Goal: Task Accomplishment & Management: Manage account settings

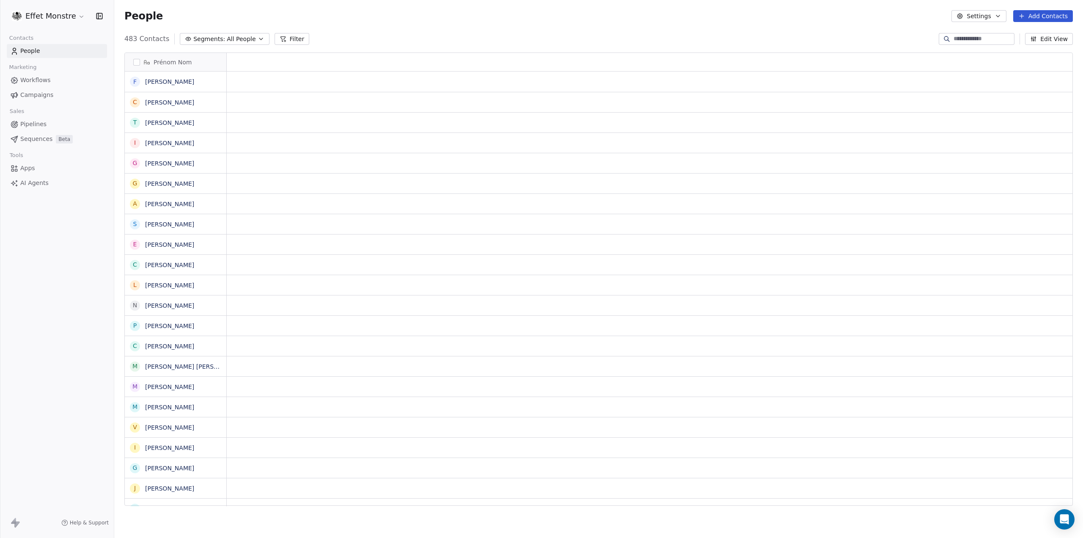
scroll to position [7, 7]
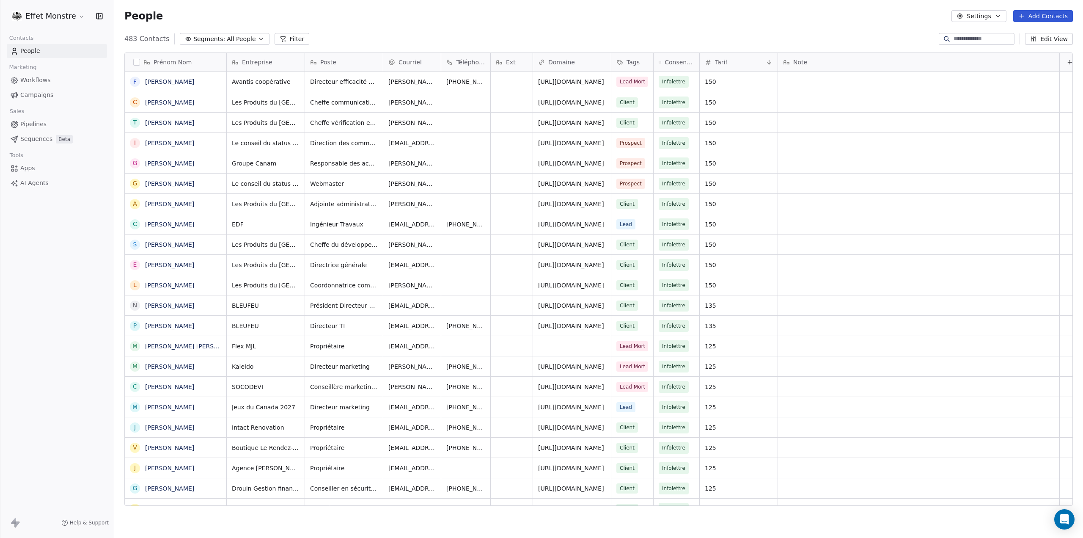
click at [960, 39] on input at bounding box center [983, 39] width 59 height 8
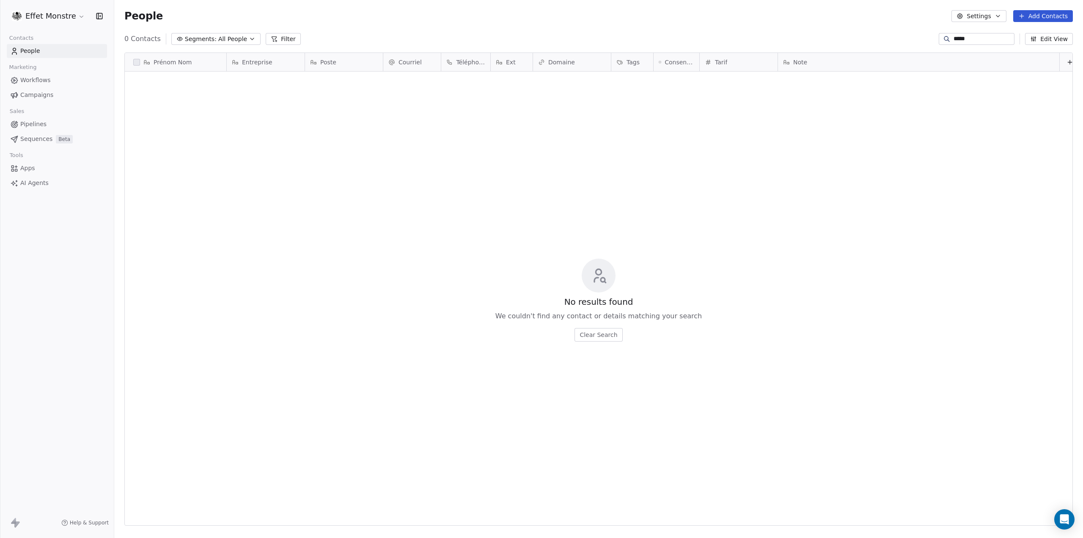
scroll to position [467, 962]
drag, startPoint x: 974, startPoint y: 40, endPoint x: 725, endPoint y: 19, distance: 249.8
click at [747, 19] on section "People Settings Add Contacts 0 Contacts Segments: All People Filter ***** Edit …" at bounding box center [598, 269] width 969 height 538
type input "*****"
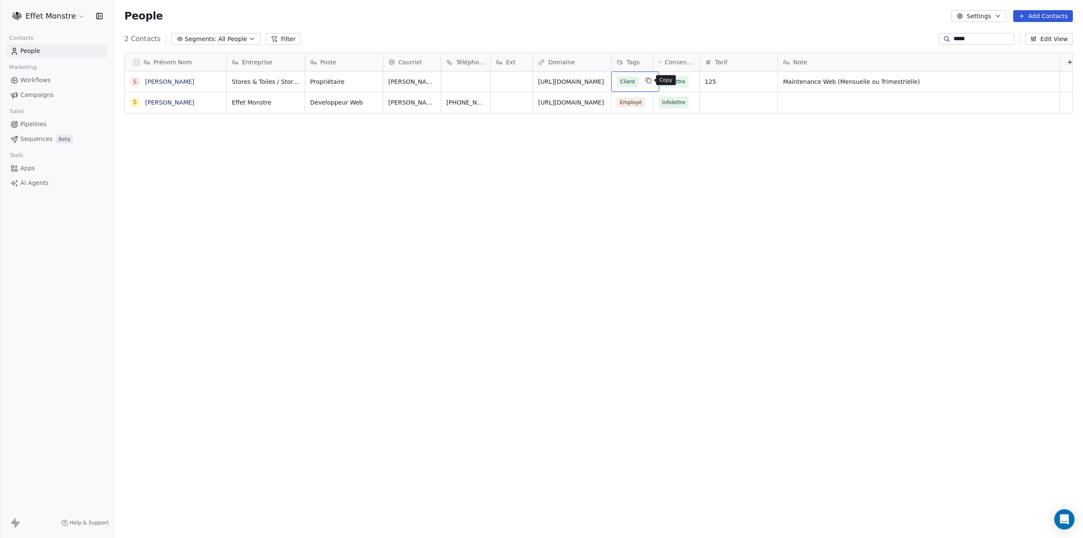
click at [645, 80] on icon "grid" at bounding box center [648, 80] width 7 height 7
click at [626, 172] on div "Lead" at bounding box center [661, 172] width 92 height 14
click at [546, 189] on html "Effet Monstre Contacts People Marketing Workflows Campaigns Sales Pipelines Seq…" at bounding box center [541, 269] width 1083 height 538
click at [622, 174] on button "Suggestions" at bounding box center [623, 171] width 7 height 7
click at [554, 224] on html "Effet Monstre Contacts People Marketing Workflows Campaigns Sales Pipelines Seq…" at bounding box center [541, 269] width 1083 height 538
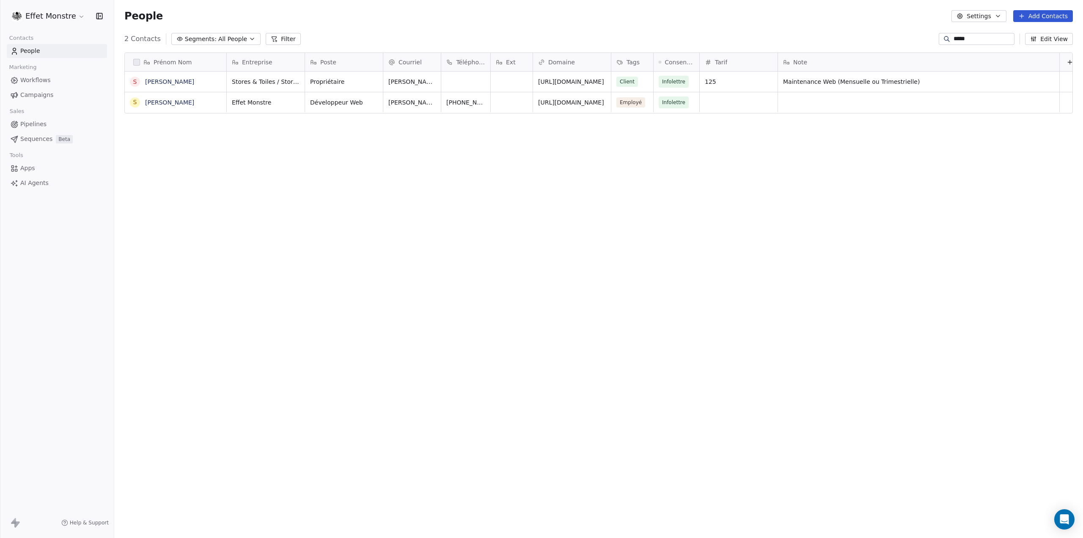
click at [40, 129] on link "Pipelines" at bounding box center [57, 124] width 100 height 14
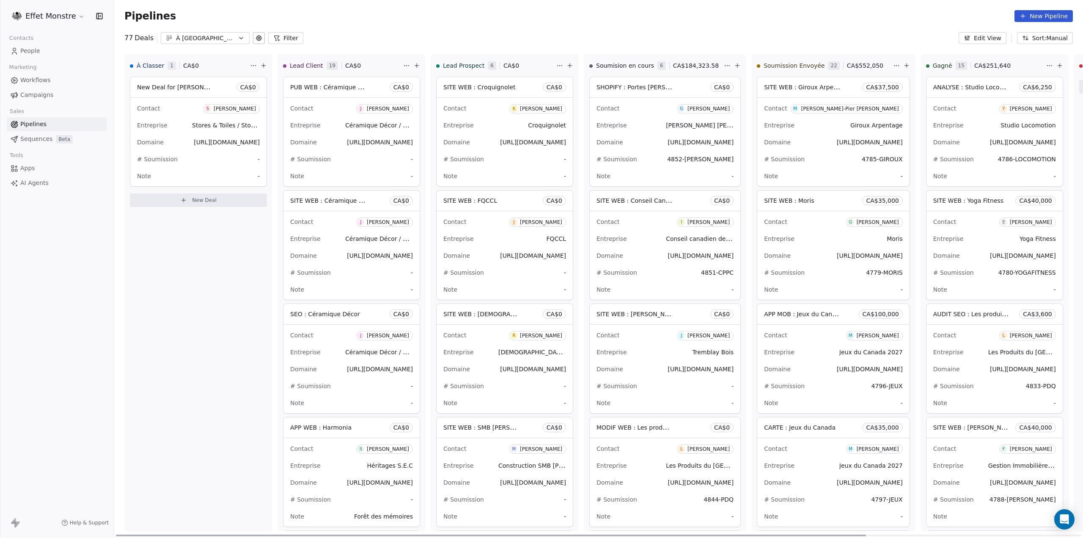
click at [191, 94] on div "New Deal for [PERSON_NAME] CA$ 0" at bounding box center [198, 87] width 136 height 20
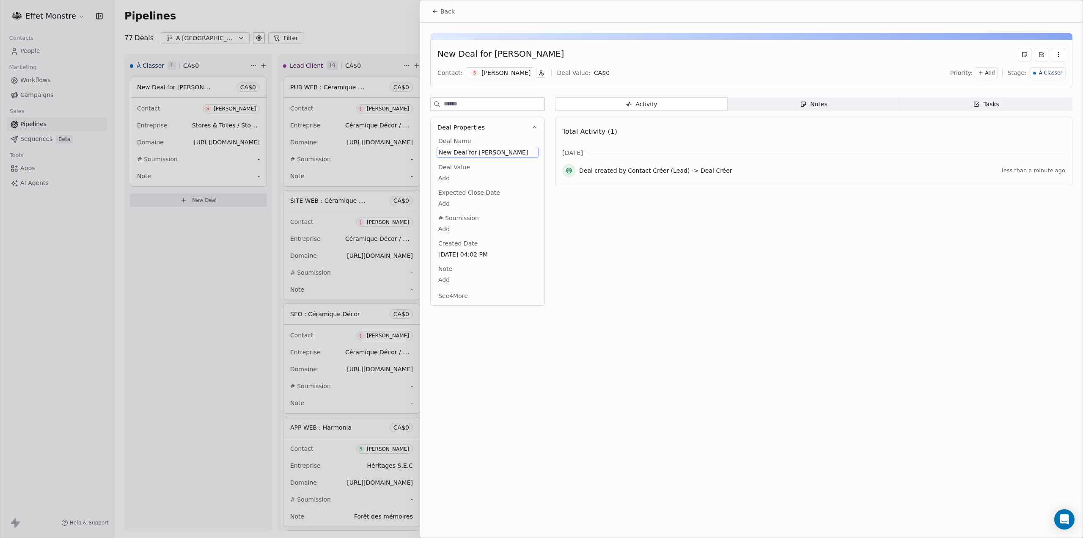
click at [454, 154] on span "New Deal for [PERSON_NAME]" at bounding box center [488, 152] width 98 height 8
type textarea "**********"
click at [341, 22] on div at bounding box center [541, 269] width 1083 height 538
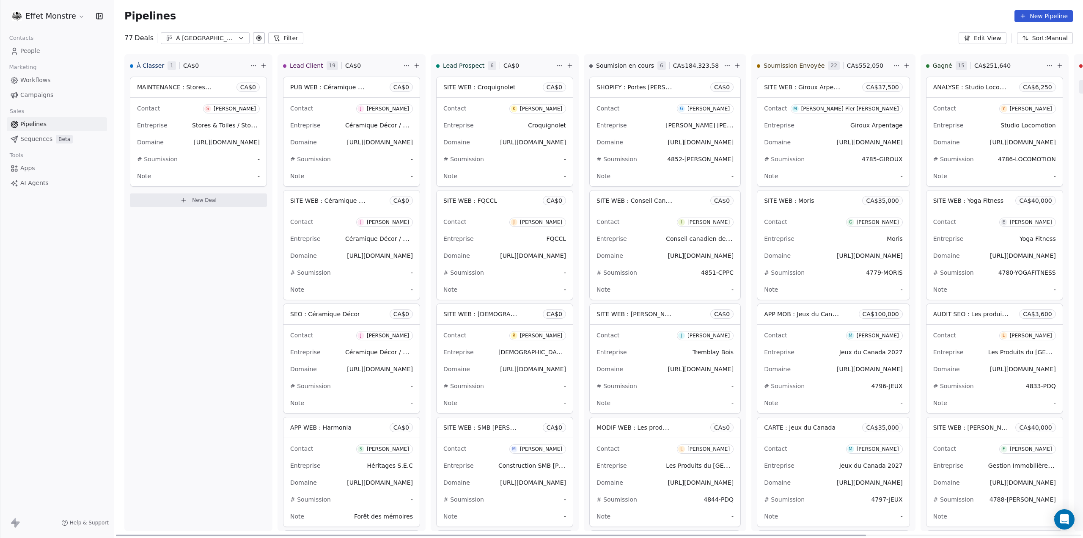
click at [238, 153] on div "# Soumission -" at bounding box center [198, 159] width 123 height 14
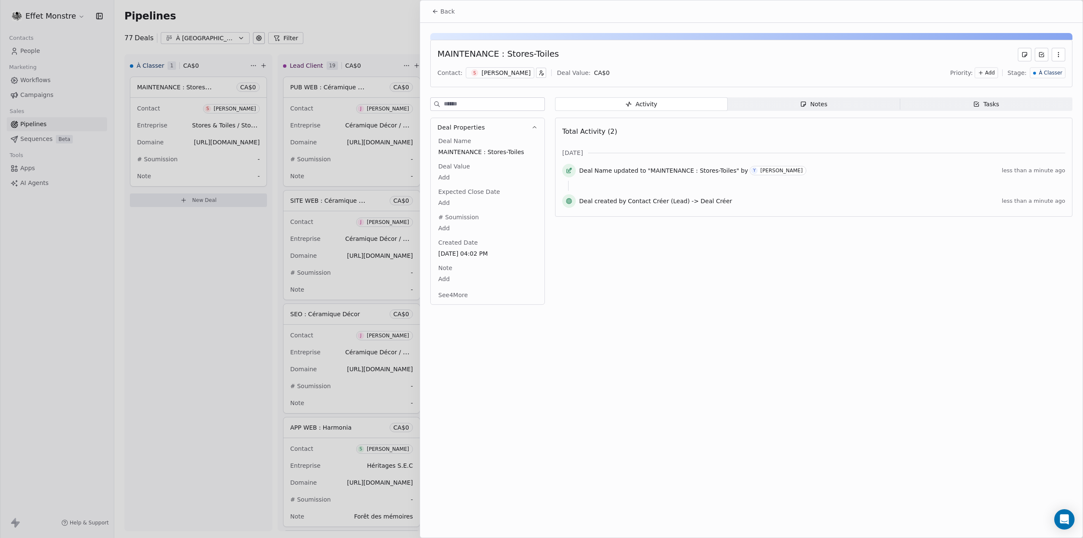
click at [445, 174] on body "Effet Monstre Contacts People Marketing Workflows Campaigns Sales Pipelines Seq…" at bounding box center [541, 269] width 1083 height 538
type input "***"
click at [143, 304] on div at bounding box center [541, 269] width 1083 height 538
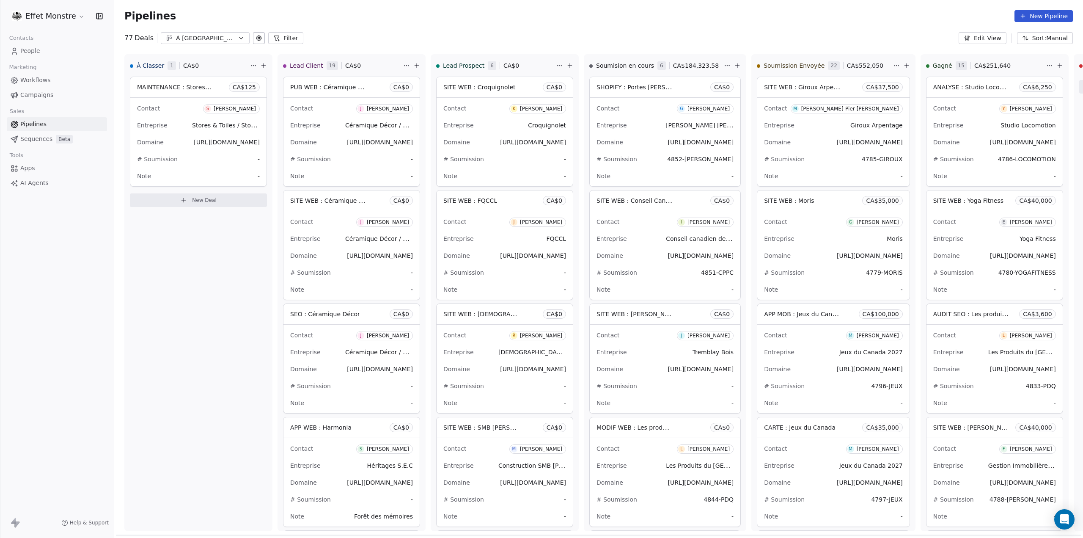
click at [156, 304] on div "À Classer 1 CA$ 0 MAINTENANCE : Stores-Toiles CA$ 125 Contact S [PERSON_NAME] E…" at bounding box center [198, 292] width 148 height 477
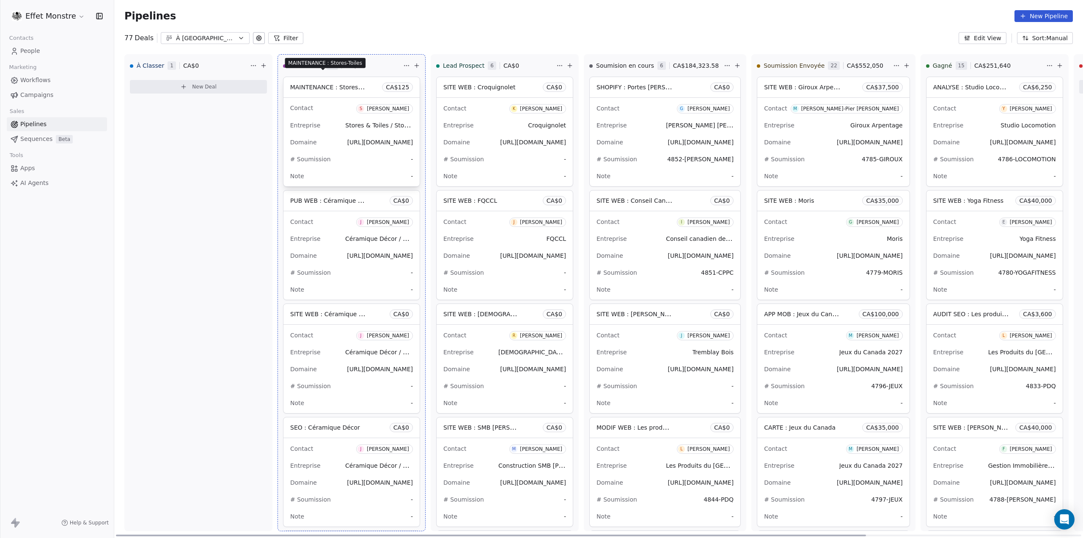
drag, startPoint x: 184, startPoint y: 89, endPoint x: 332, endPoint y: 79, distance: 148.5
